Goal: Information Seeking & Learning: Learn about a topic

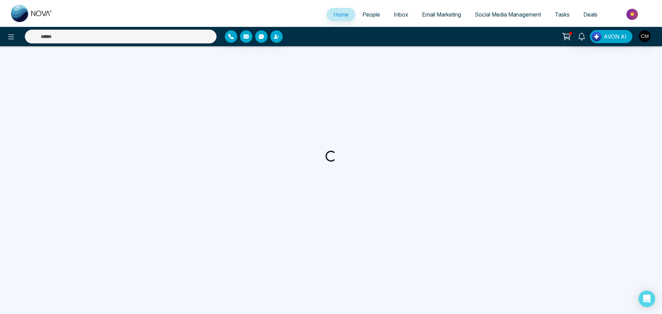
select select "*"
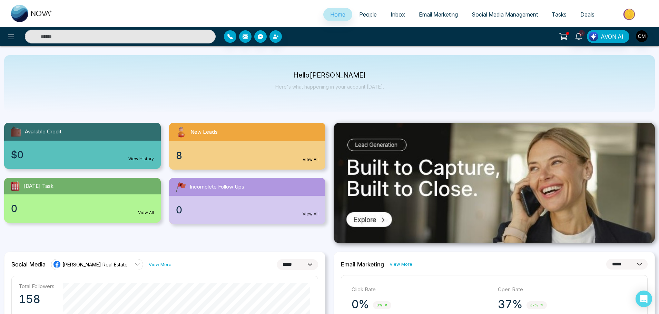
click at [207, 162] on div "8 View All" at bounding box center [247, 155] width 157 height 28
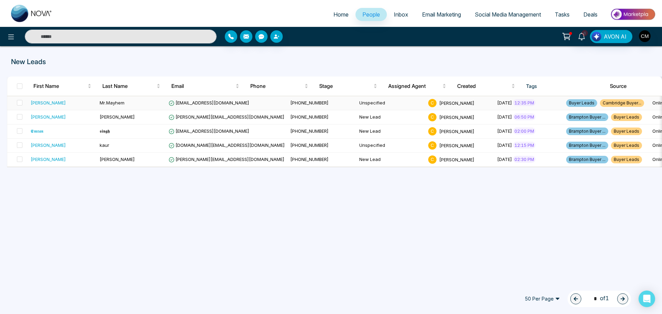
click at [68, 105] on div "[PERSON_NAME]" at bounding box center [62, 102] width 63 height 7
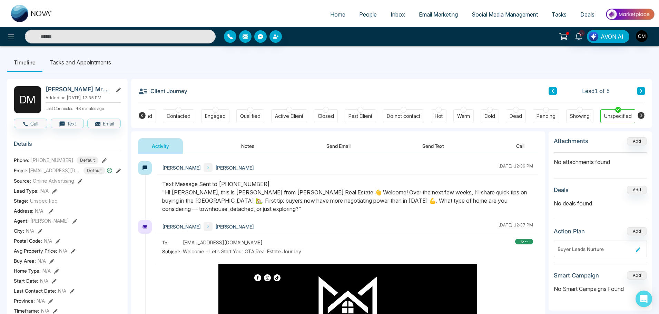
click at [139, 114] on icon at bounding box center [142, 115] width 7 height 7
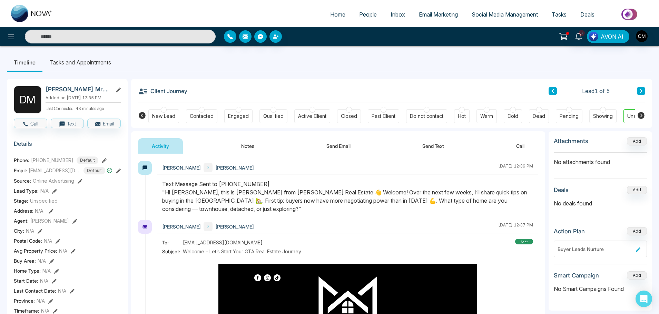
click at [162, 112] on div at bounding box center [164, 110] width 6 height 6
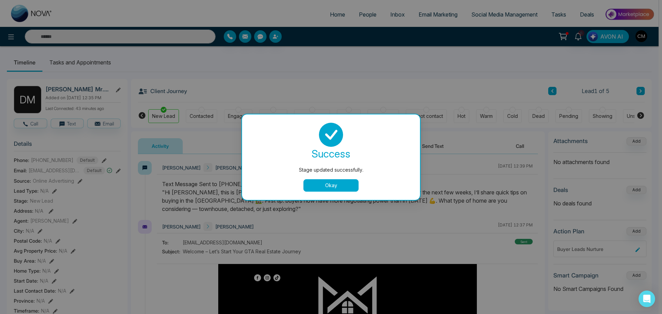
click at [348, 184] on button "Okay" at bounding box center [330, 185] width 55 height 12
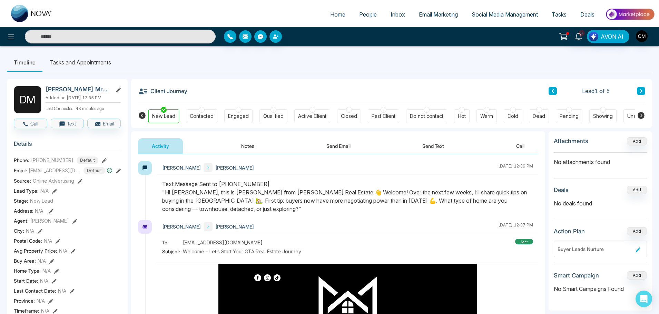
click at [640, 90] on icon at bounding box center [640, 91] width 3 height 4
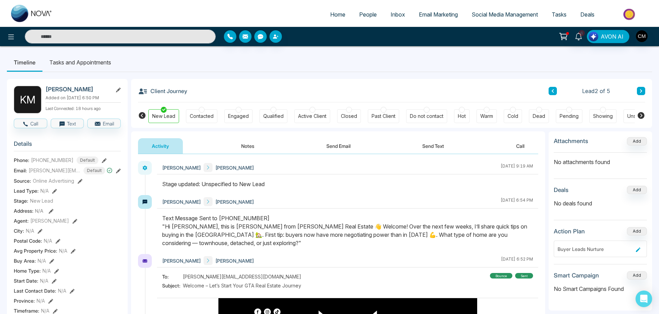
click at [640, 90] on icon at bounding box center [640, 91] width 3 height 4
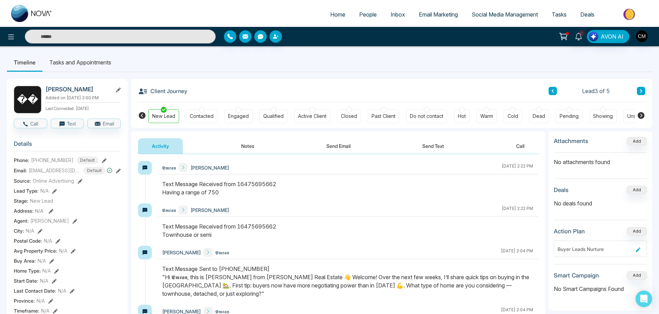
click at [641, 88] on button at bounding box center [641, 91] width 8 height 8
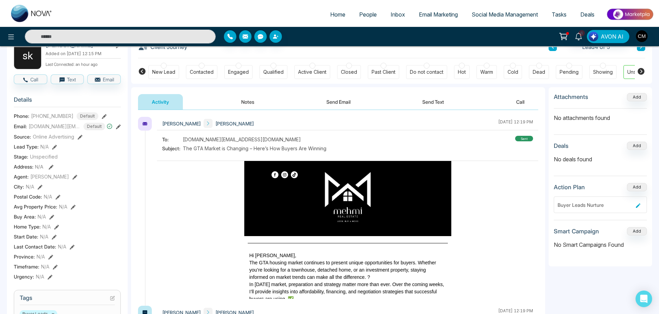
click at [644, 49] on button at bounding box center [641, 47] width 8 height 8
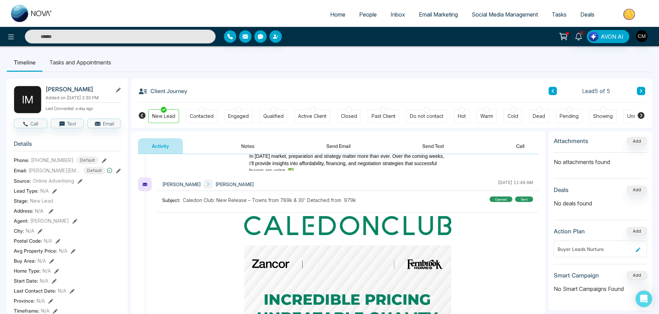
click at [20, 16] on img at bounding box center [31, 13] width 41 height 17
select select "*"
